Goal: Transaction & Acquisition: Purchase product/service

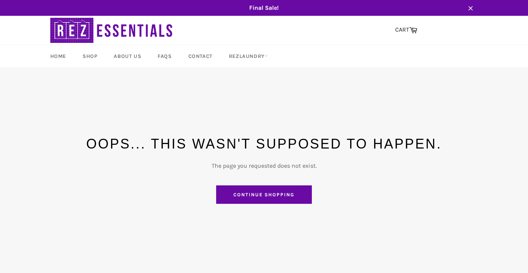
click at [254, 194] on link "Continue shopping" at bounding box center [264, 194] width 96 height 19
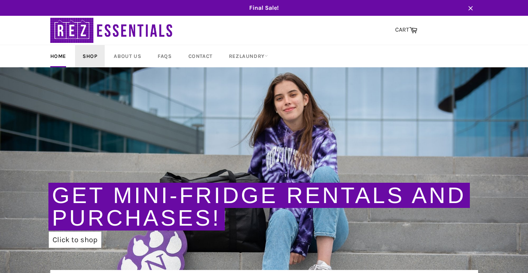
click at [88, 54] on link "Shop" at bounding box center [90, 56] width 30 height 22
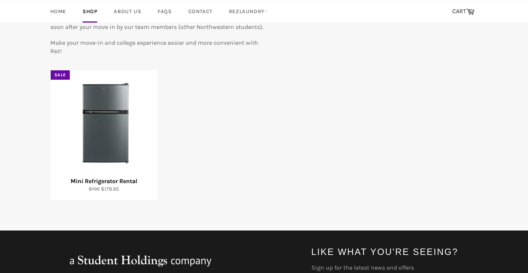
scroll to position [109, 0]
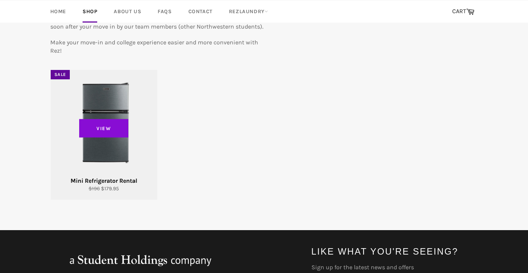
click at [119, 133] on span "View" at bounding box center [104, 128] width 50 height 19
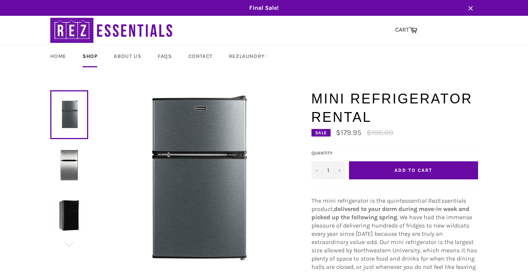
click at [399, 169] on span "Add to Cart" at bounding box center [414, 170] width 38 height 6
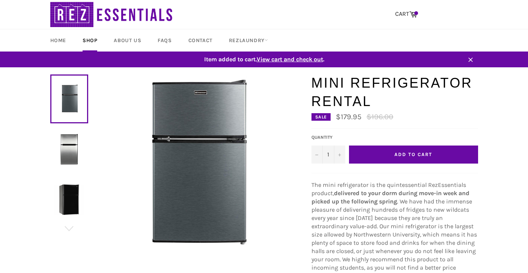
click at [286, 58] on span "View cart and check out" at bounding box center [290, 59] width 66 height 7
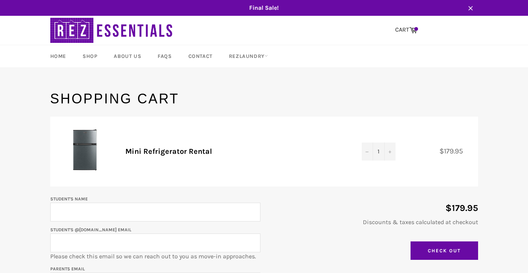
scroll to position [83, 0]
